Goal: Information Seeking & Learning: Learn about a topic

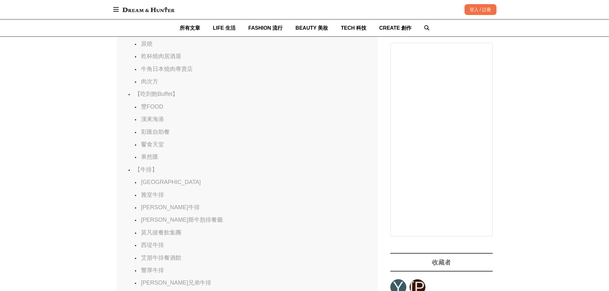
scroll to position [0, 261]
click at [149, 135] on link "彩匯自助餐" at bounding box center [155, 132] width 29 height 6
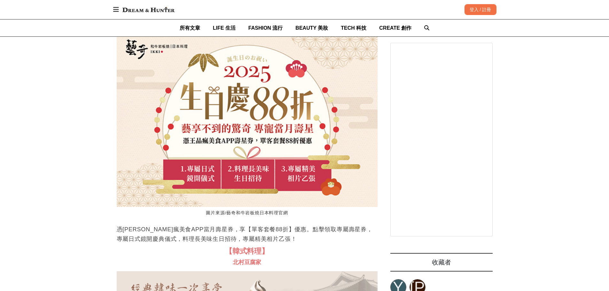
scroll to position [0, 0]
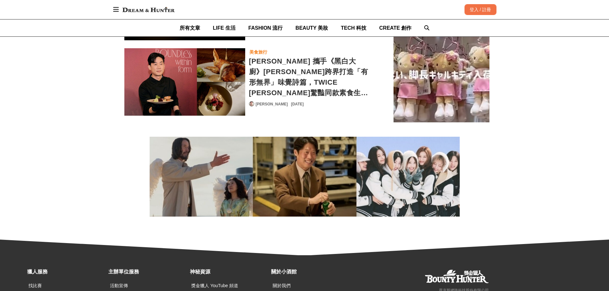
scroll to position [19703, 0]
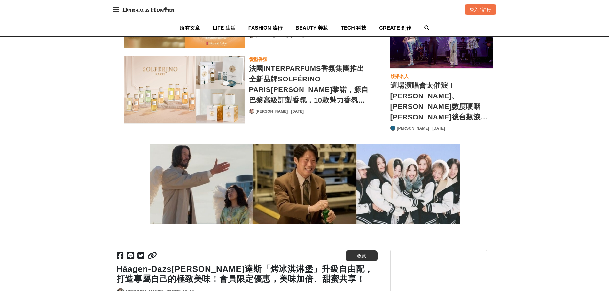
scroll to position [0, 521]
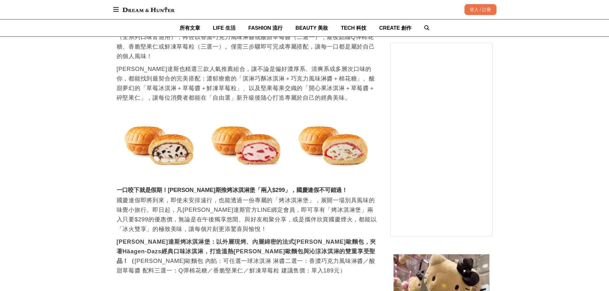
scroll to position [0, 521]
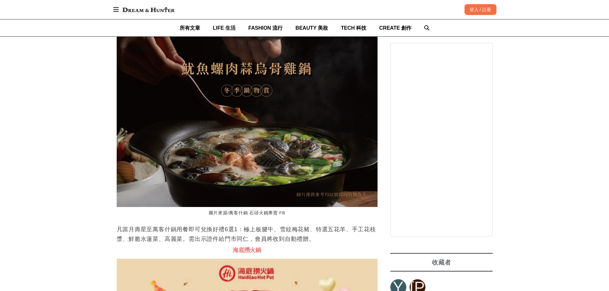
scroll to position [0, 782]
